Goal: Transaction & Acquisition: Book appointment/travel/reservation

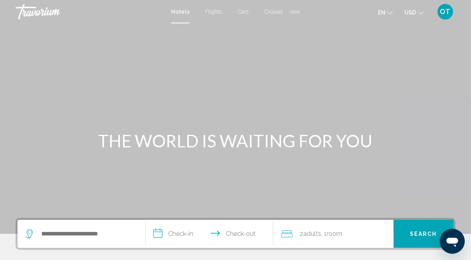
click at [295, 12] on div "Extra navigation items" at bounding box center [295, 12] width 3 height 3
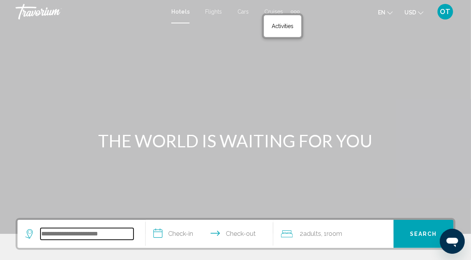
click at [56, 234] on input "Search widget" at bounding box center [86, 234] width 93 height 12
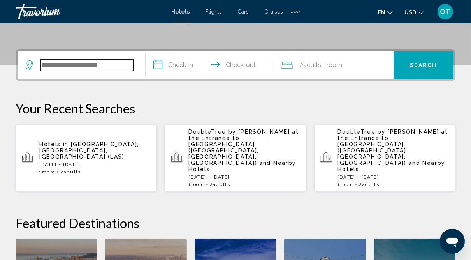
scroll to position [192, 0]
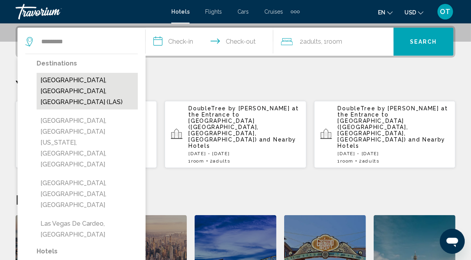
click at [93, 82] on button "[GEOGRAPHIC_DATA], [GEOGRAPHIC_DATA], [GEOGRAPHIC_DATA] (LAS)" at bounding box center [87, 91] width 101 height 37
type input "**********"
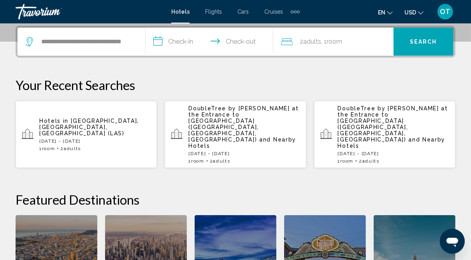
click at [187, 37] on input "**********" at bounding box center [211, 43] width 131 height 30
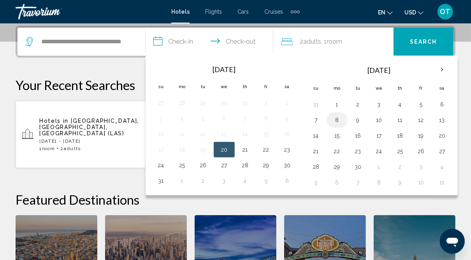
click at [332, 116] on button "8" at bounding box center [337, 119] width 12 height 11
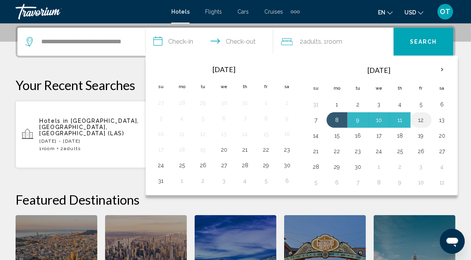
click at [419, 117] on button "12" at bounding box center [421, 119] width 12 height 11
type input "**********"
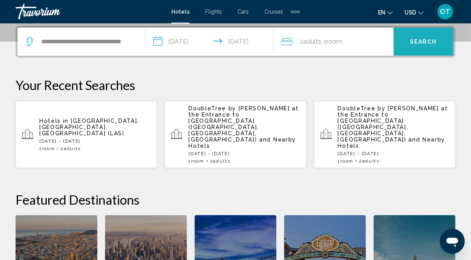
click at [427, 40] on span "Search" at bounding box center [423, 42] width 27 height 6
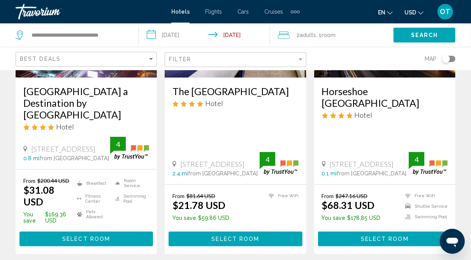
scroll to position [149, 0]
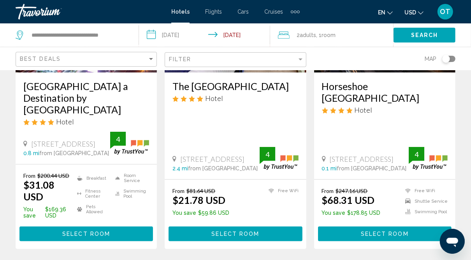
click at [293, 10] on div "Extra navigation items" at bounding box center [295, 12] width 9 height 12
click at [277, 29] on link "Activities" at bounding box center [283, 26] width 30 height 14
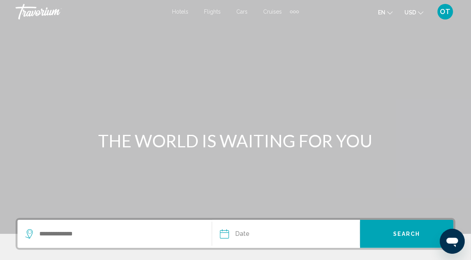
click at [57, 227] on div "Search widget" at bounding box center [118, 234] width 186 height 28
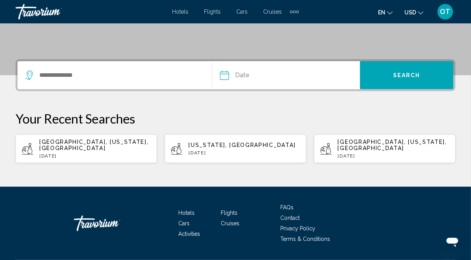
scroll to position [173, 0]
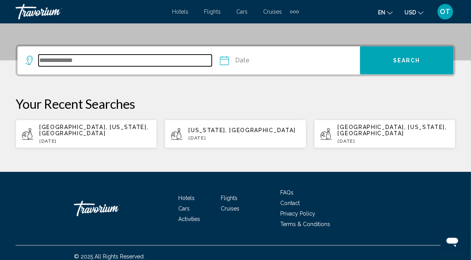
click at [53, 63] on input "Search widget" at bounding box center [125, 60] width 173 height 12
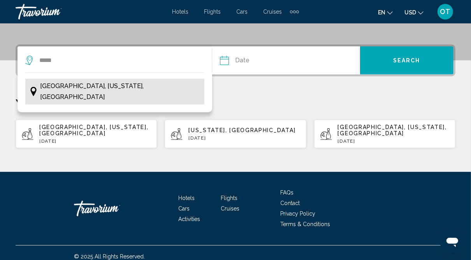
click at [44, 91] on span "[GEOGRAPHIC_DATA], [US_STATE], [GEOGRAPHIC_DATA]" at bounding box center [120, 92] width 160 height 22
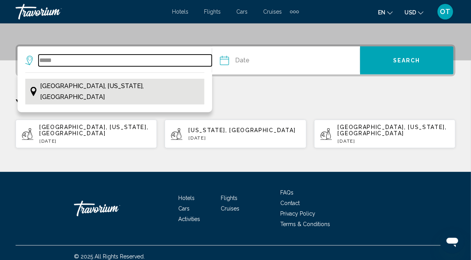
type input "**********"
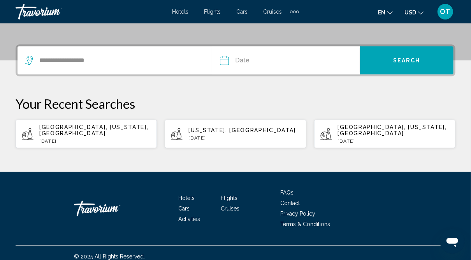
click at [247, 58] on input "Date" at bounding box center [254, 61] width 73 height 30
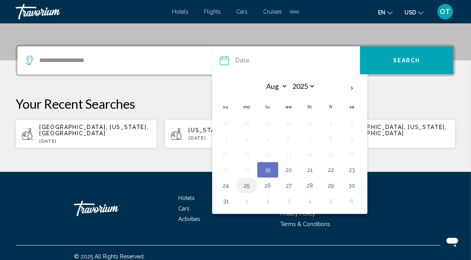
click at [246, 181] on button "25" at bounding box center [247, 185] width 12 height 11
type input "**********"
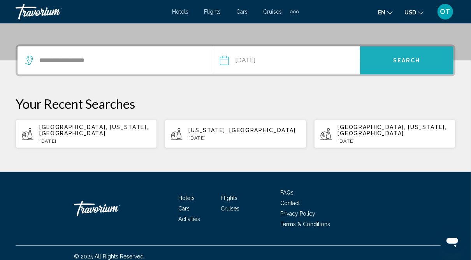
click at [401, 58] on span "Search" at bounding box center [406, 61] width 27 height 6
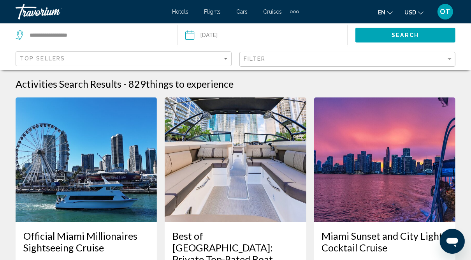
click at [242, 11] on span "Cars" at bounding box center [242, 12] width 11 height 6
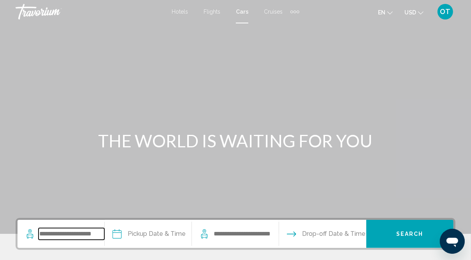
click at [70, 235] on input "Search widget" at bounding box center [72, 234] width 66 height 12
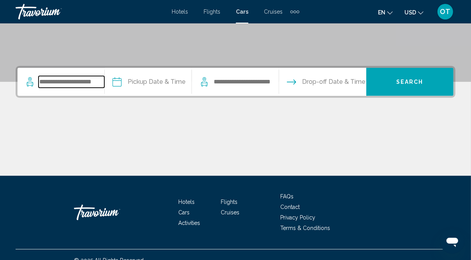
scroll to position [162, 0]
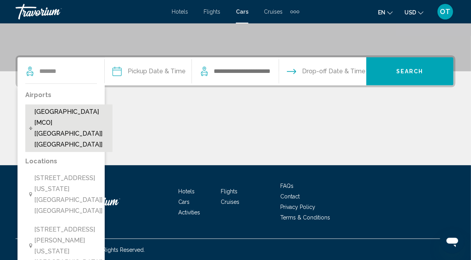
click at [71, 110] on span "[GEOGRAPHIC_DATA] [MCO] [[GEOGRAPHIC_DATA]] [[GEOGRAPHIC_DATA]]" at bounding box center [71, 128] width 74 height 44
type input "**********"
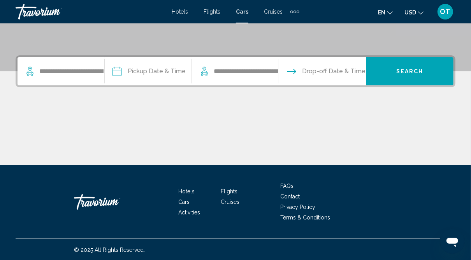
click at [168, 67] on input "Pickup date" at bounding box center [148, 72] width 90 height 30
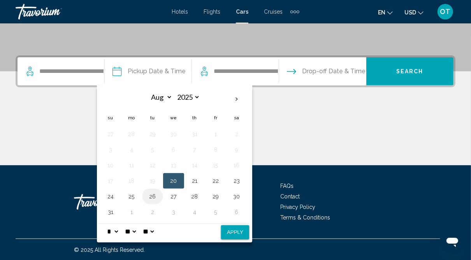
click at [157, 191] on button "26" at bounding box center [152, 196] width 12 height 11
click at [219, 192] on button "29" at bounding box center [215, 196] width 12 height 11
click at [136, 193] on button "25" at bounding box center [131, 196] width 12 height 11
click at [326, 74] on span "Drop-off Date & Time" at bounding box center [333, 71] width 63 height 11
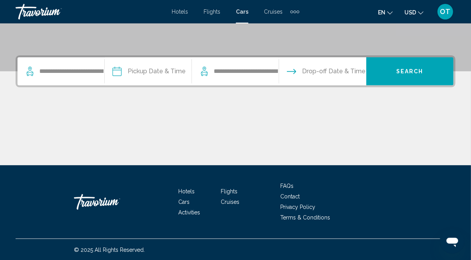
click at [326, 74] on span "Drop-off Date & Time" at bounding box center [333, 71] width 63 height 11
click at [337, 67] on span "Drop-off Date & Time" at bounding box center [333, 71] width 63 height 11
click at [151, 70] on input "Pickup date" at bounding box center [148, 72] width 90 height 30
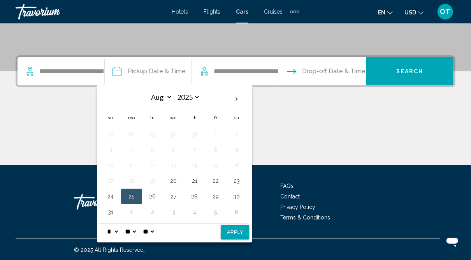
click at [136, 192] on button "25" at bounding box center [131, 196] width 12 height 11
click at [234, 231] on button "Apply" at bounding box center [235, 232] width 28 height 14
type input "**********"
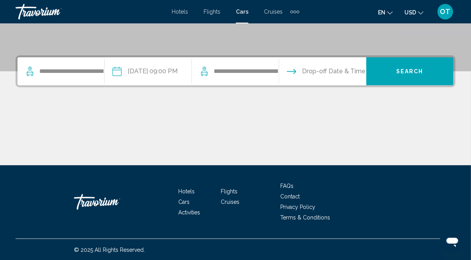
click at [326, 77] on input "Drop-off date" at bounding box center [322, 72] width 90 height 30
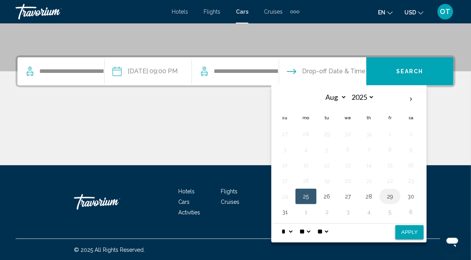
click at [396, 193] on button "29" at bounding box center [390, 196] width 12 height 11
click at [414, 232] on button "Apply" at bounding box center [410, 232] width 28 height 14
type input "**********"
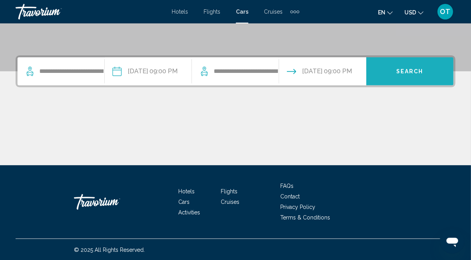
click at [416, 77] on button "Search" at bounding box center [409, 71] width 87 height 28
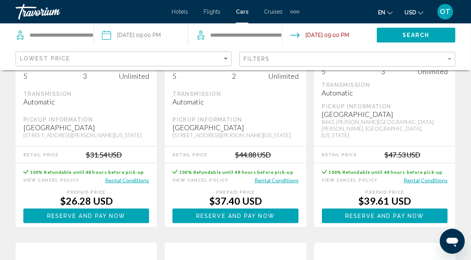
scroll to position [524, 0]
